Goal: Task Accomplishment & Management: Use online tool/utility

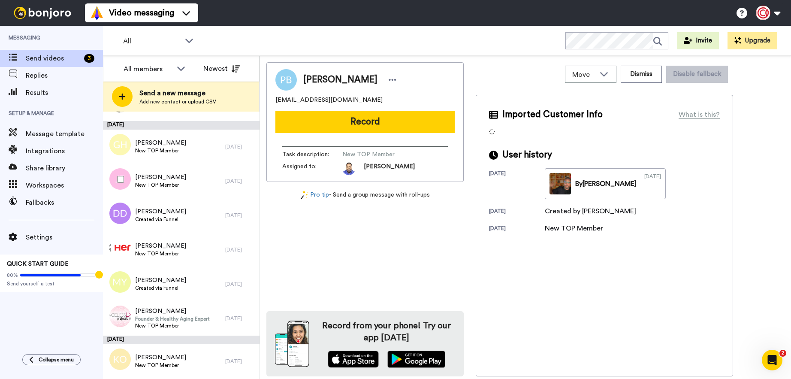
scroll to position [379, 0]
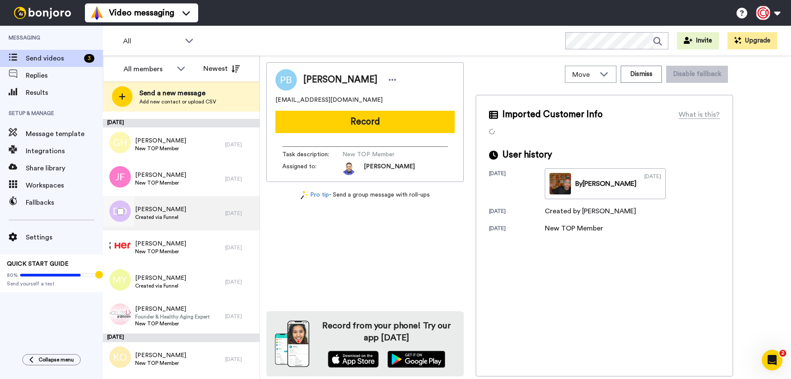
click at [204, 218] on div "[PERSON_NAME] Created via Funnel" at bounding box center [164, 213] width 122 height 34
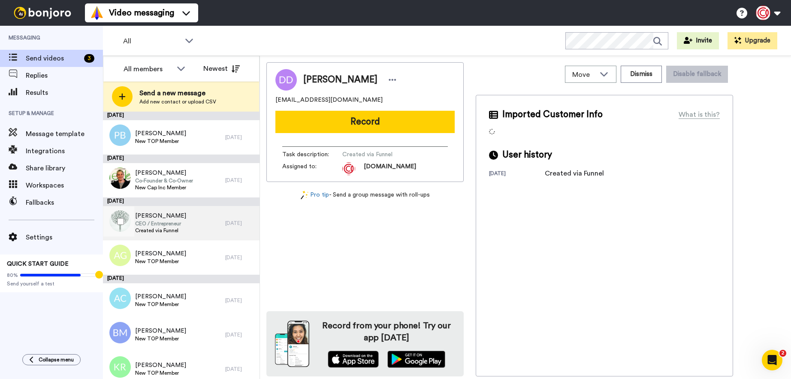
click at [198, 216] on div "[PERSON_NAME] CEO / Entrepreneur Created via Funnel" at bounding box center [164, 223] width 122 height 34
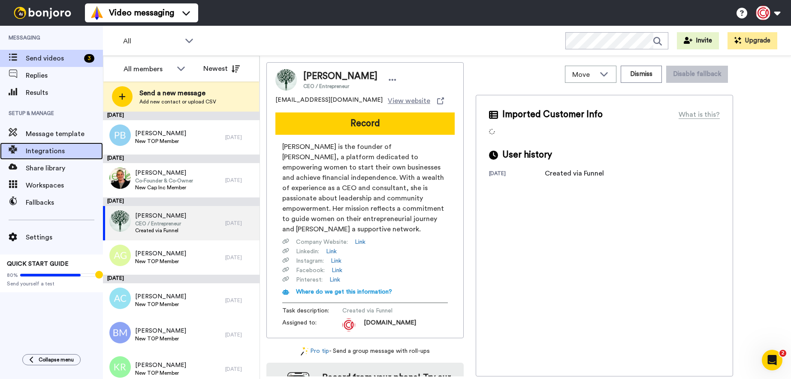
click at [37, 155] on span "Integrations" at bounding box center [64, 151] width 77 height 10
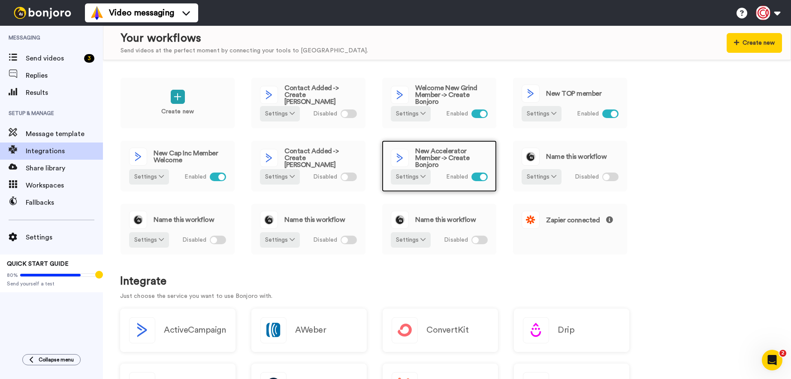
click at [432, 154] on span "New Accelerator Member -> Create Bonjoro" at bounding box center [451, 158] width 73 height 21
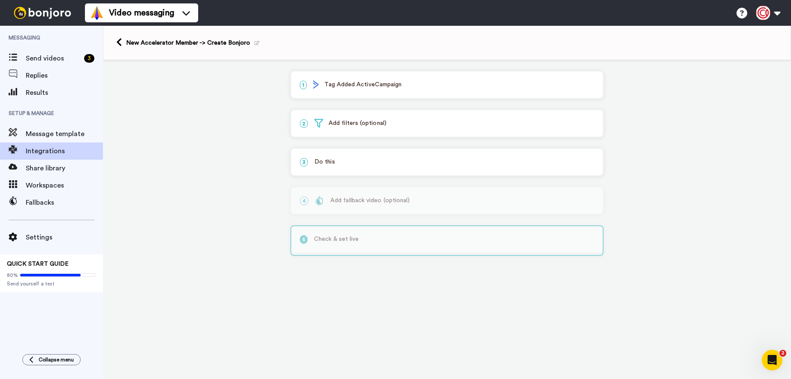
click at [385, 89] on p "1 Tag Added ActiveCampaign" at bounding box center [447, 84] width 294 height 9
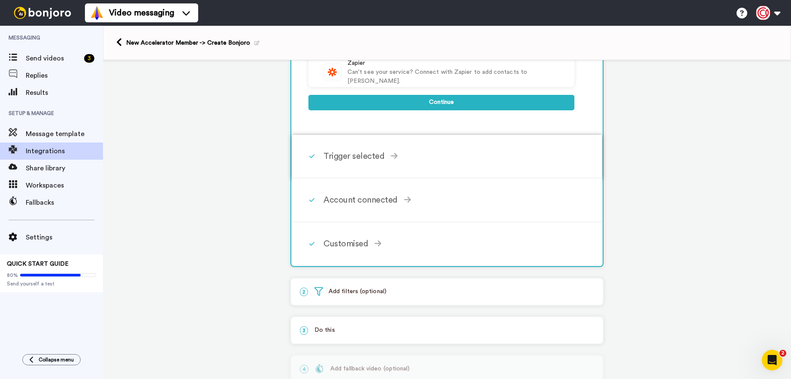
click at [431, 149] on div "Trigger selected Contact Added Triggers when a contact is added in ActiveCampai…" at bounding box center [459, 156] width 270 height 26
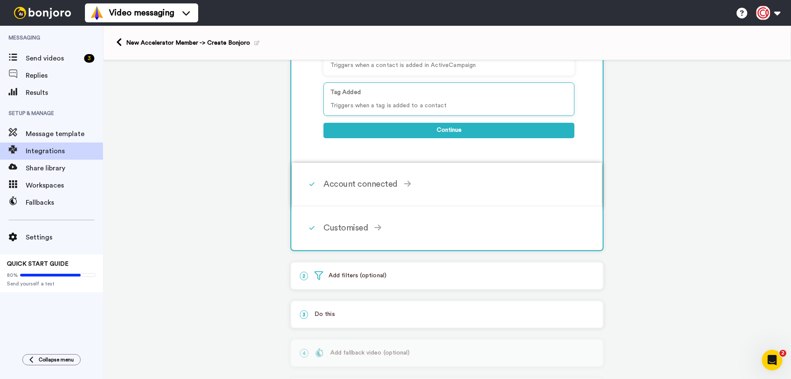
scroll to position [137, 0]
click at [452, 193] on div "Account connected Select the account you want to use to continue ActiveCampaign…" at bounding box center [459, 183] width 270 height 26
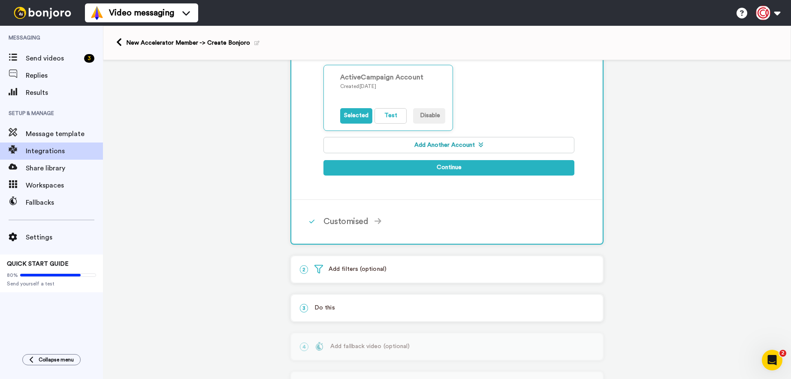
scroll to position [173, 0]
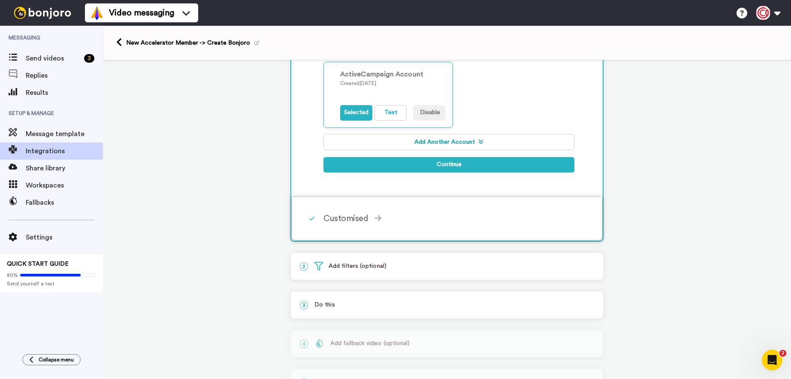
click at [449, 217] on div "Customised" at bounding box center [449, 218] width 251 height 13
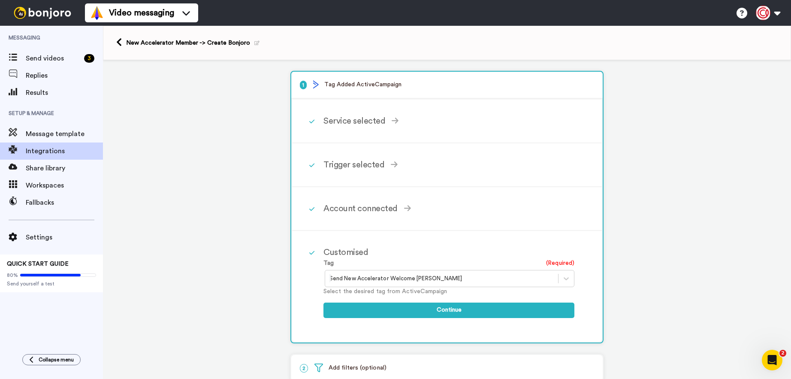
scroll to position [2, 0]
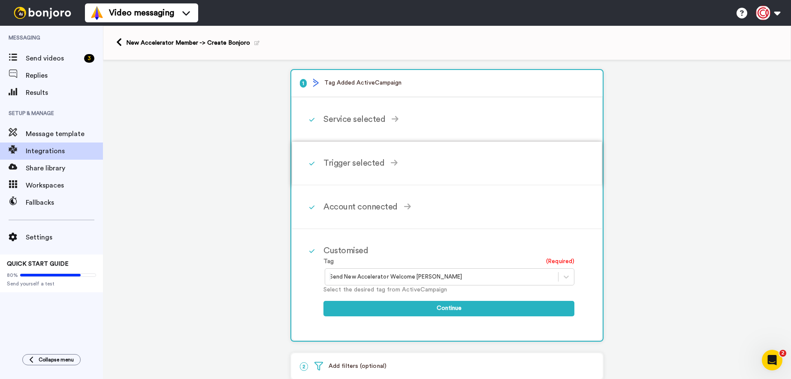
click at [465, 179] on div "Trigger selected Contact Added Triggers when a contact is added in ActiveCampai…" at bounding box center [447, 164] width 310 height 44
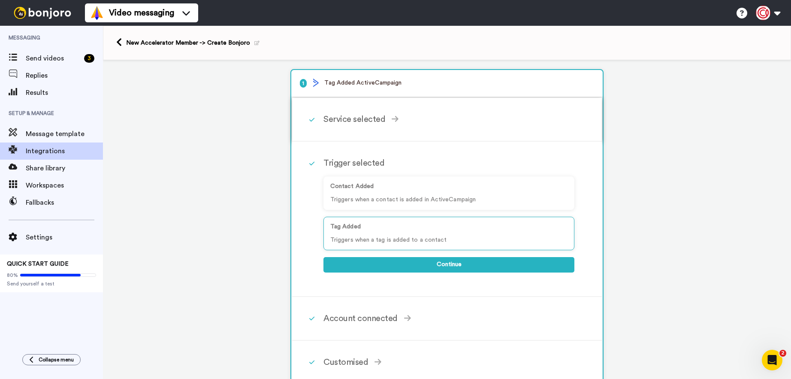
click at [450, 127] on div "Service selected ActiveCampaign AWeber Bonjoro ConvertKit Drip GetResponse GoHi…" at bounding box center [459, 119] width 270 height 26
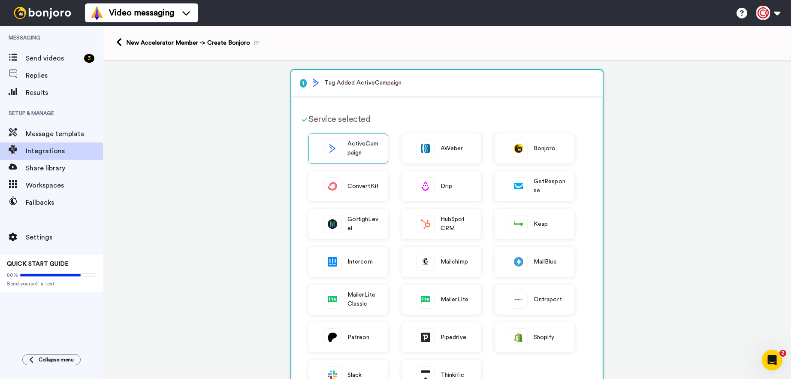
click at [440, 120] on div "Service selected" at bounding box center [442, 119] width 266 height 13
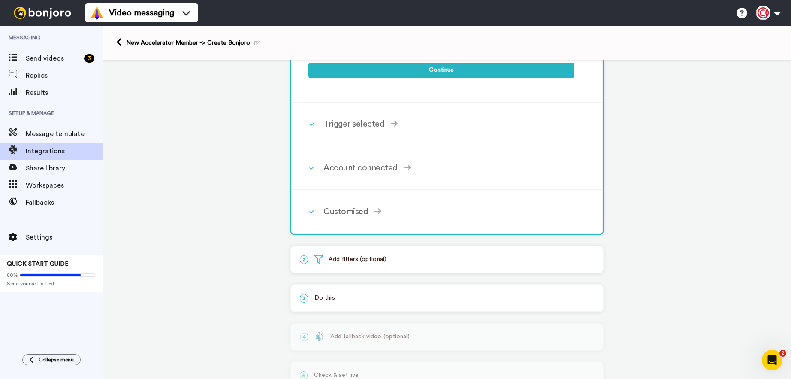
scroll to position [409, 0]
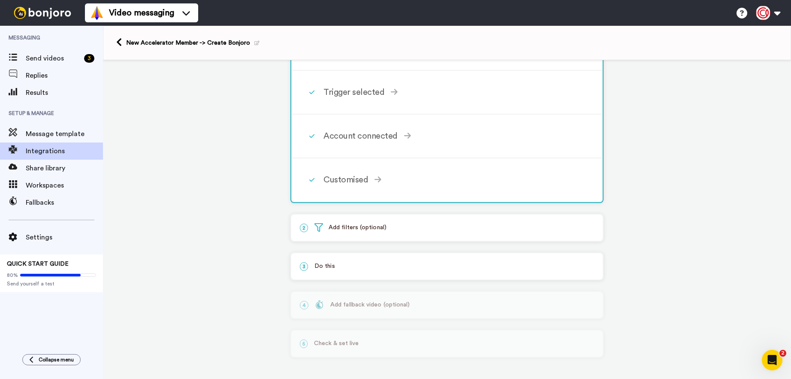
click at [476, 270] on div "3 Do this" at bounding box center [447, 266] width 312 height 26
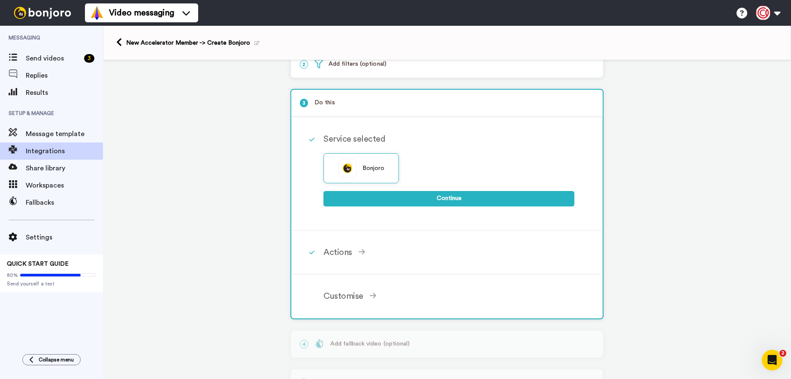
scroll to position [41, 0]
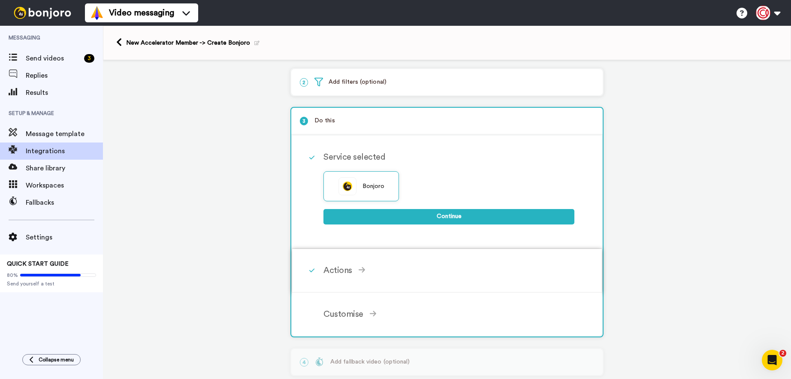
click at [434, 261] on div "Actions Create Bonjoro Add contacts to your Bonjoro tasklist for you to record …" at bounding box center [459, 271] width 270 height 26
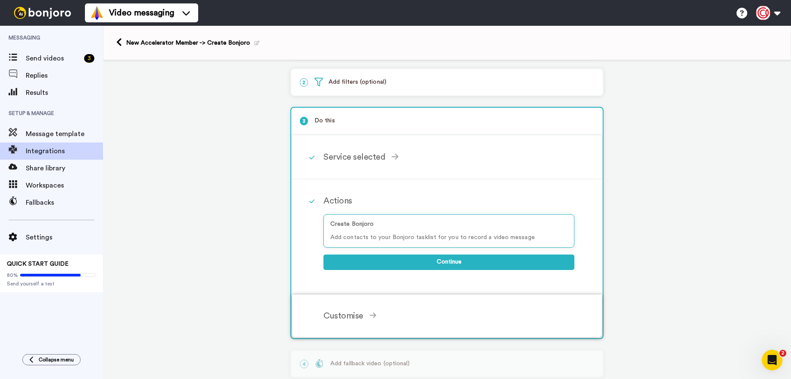
click at [480, 320] on div "Customise" at bounding box center [449, 315] width 251 height 13
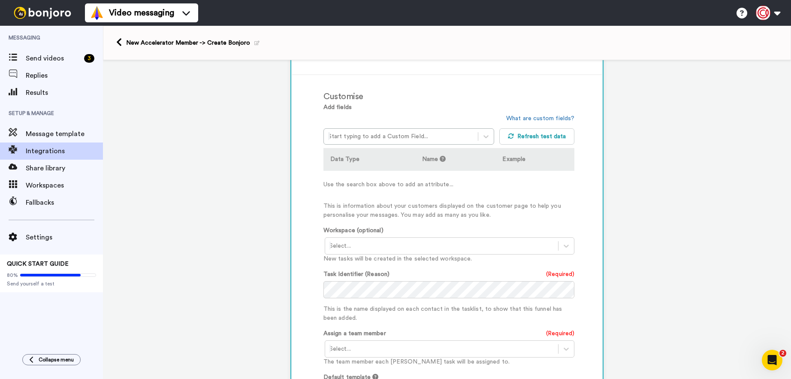
scroll to position [191, 0]
click at [469, 242] on div at bounding box center [442, 244] width 224 height 10
click at [439, 282] on div "New Members To Welcome <Onboarding>" at bounding box center [450, 278] width 251 height 16
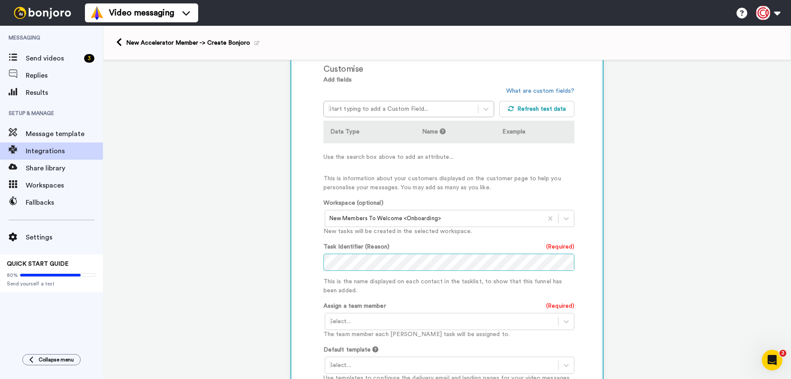
scroll to position [233, 0]
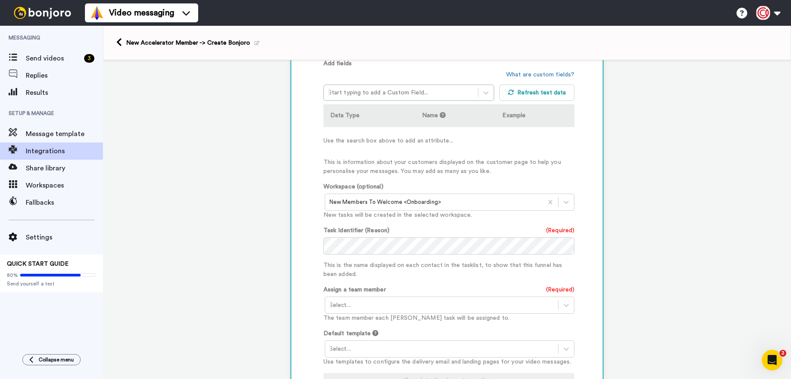
click at [460, 308] on div at bounding box center [442, 305] width 224 height 10
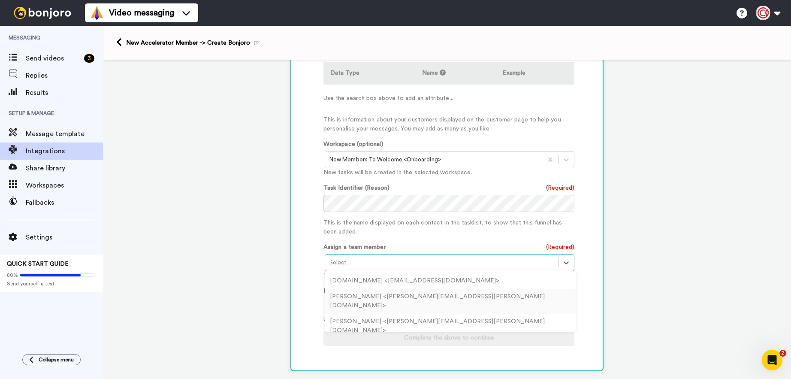
scroll to position [279, 0]
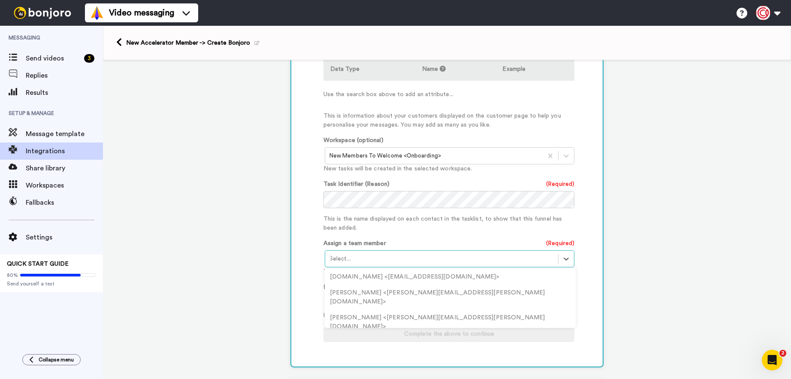
click at [448, 335] on div "Doru Matoi <doru.matoi@capitalism.com>" at bounding box center [450, 347] width 251 height 25
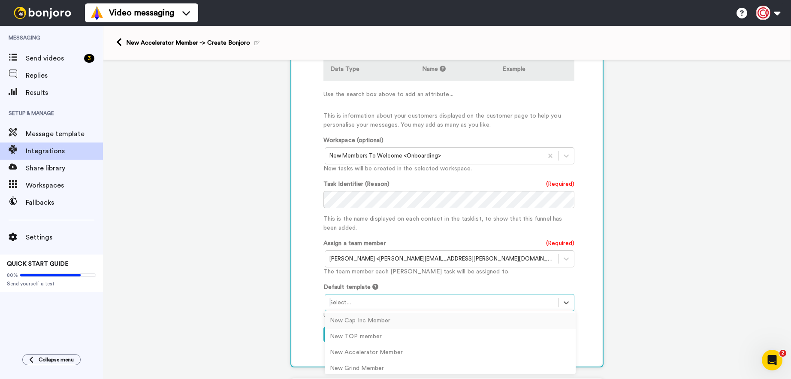
click at [443, 300] on div at bounding box center [442, 302] width 224 height 10
click at [437, 360] on div "New Accelerator Member" at bounding box center [450, 353] width 251 height 16
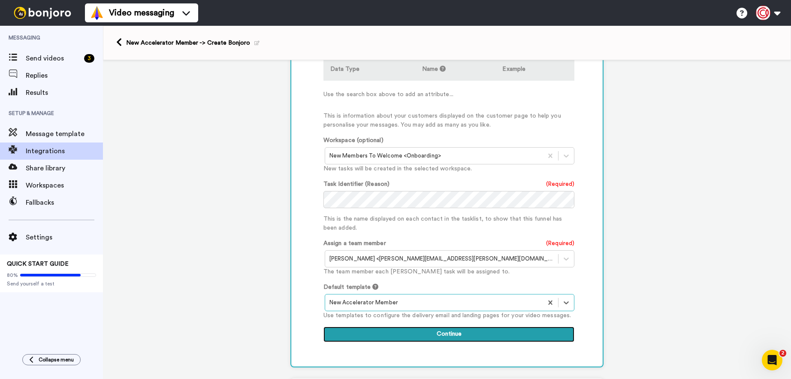
click at [443, 336] on button "Continue" at bounding box center [449, 334] width 251 height 15
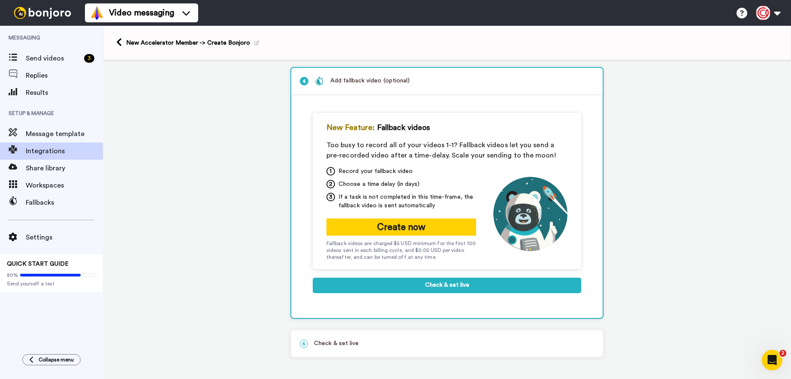
scroll to position [117, 0]
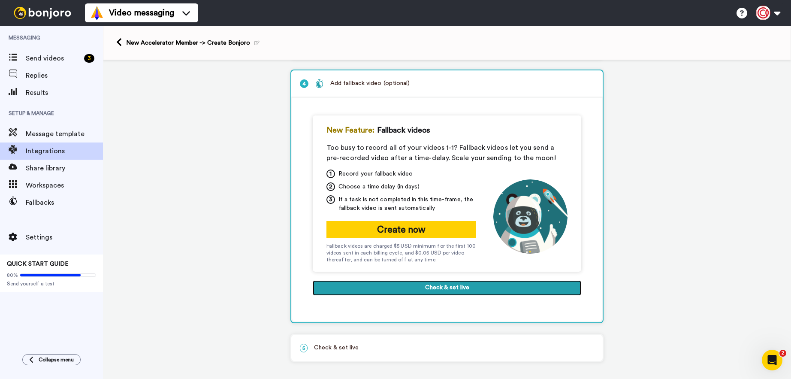
click at [446, 295] on button "Check & set live" at bounding box center [447, 287] width 269 height 15
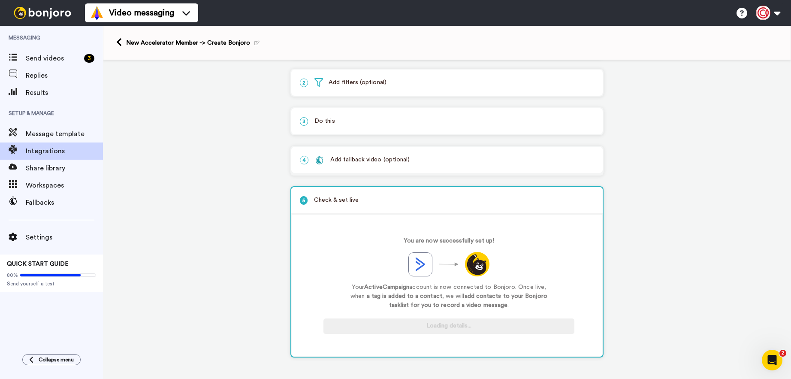
scroll to position [43, 0]
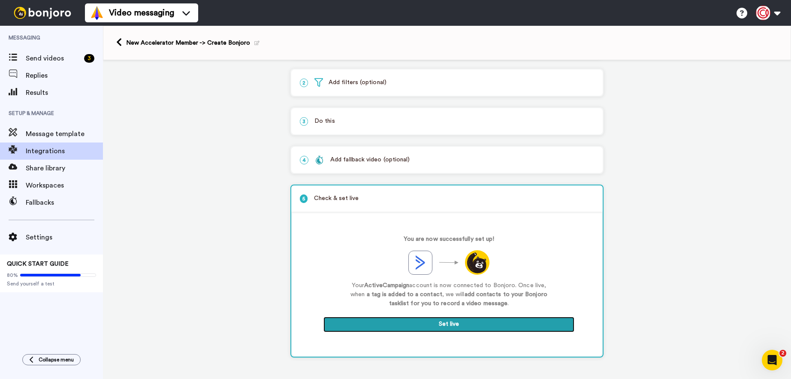
click at [446, 325] on button "Set live" at bounding box center [449, 324] width 251 height 15
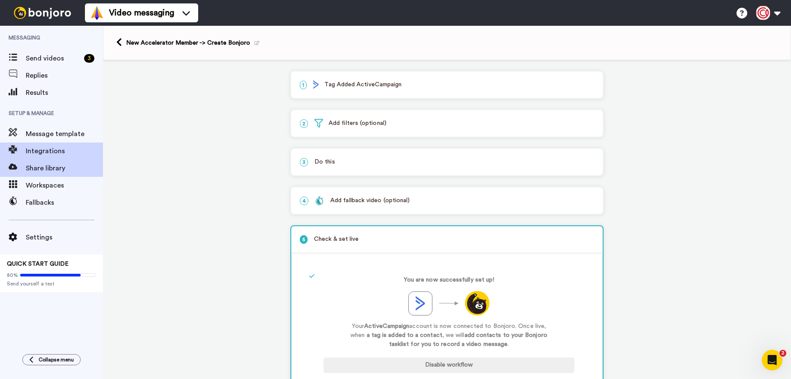
scroll to position [1, 0]
